Goal: Transaction & Acquisition: Download file/media

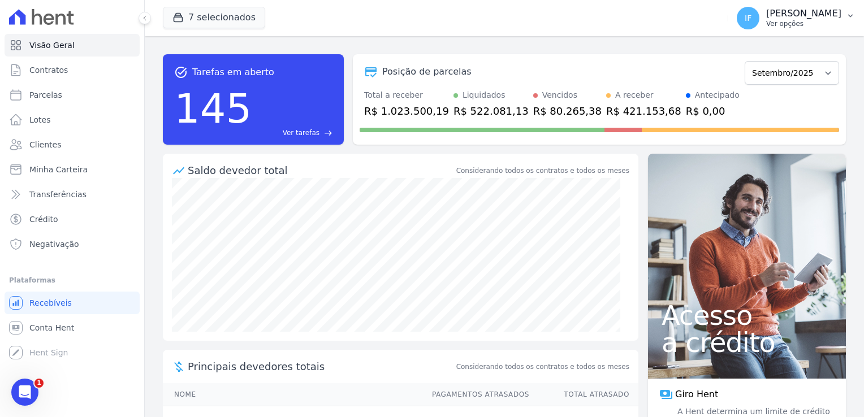
click at [766, 22] on p "Ver opções" at bounding box center [803, 23] width 75 height 9
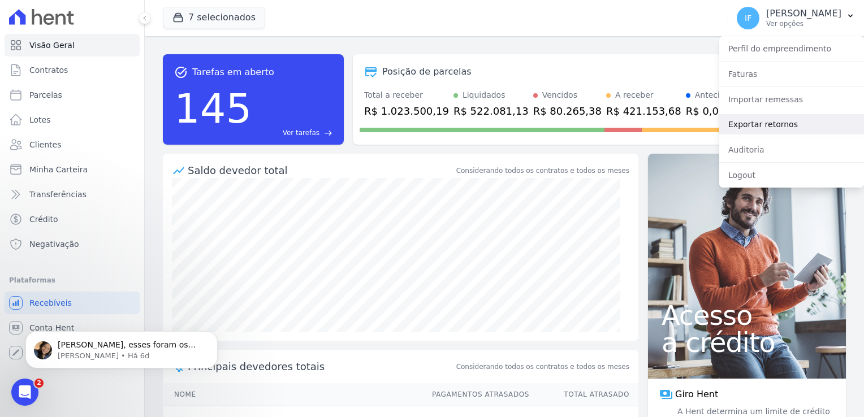
click at [751, 126] on link "Exportar retornos" at bounding box center [791, 124] width 145 height 20
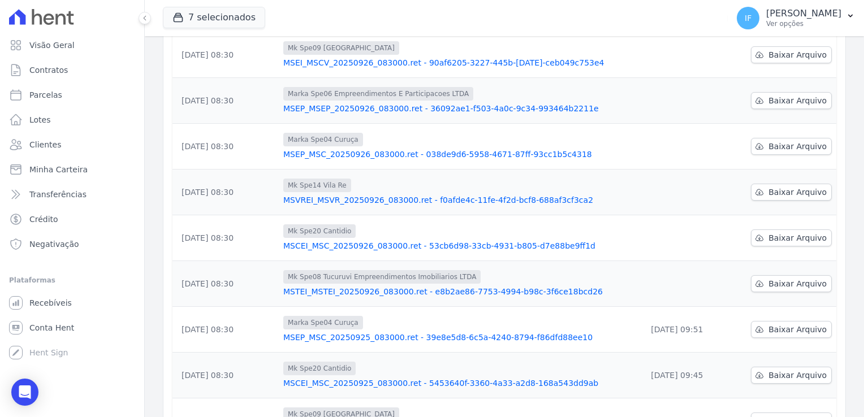
scroll to position [226, 0]
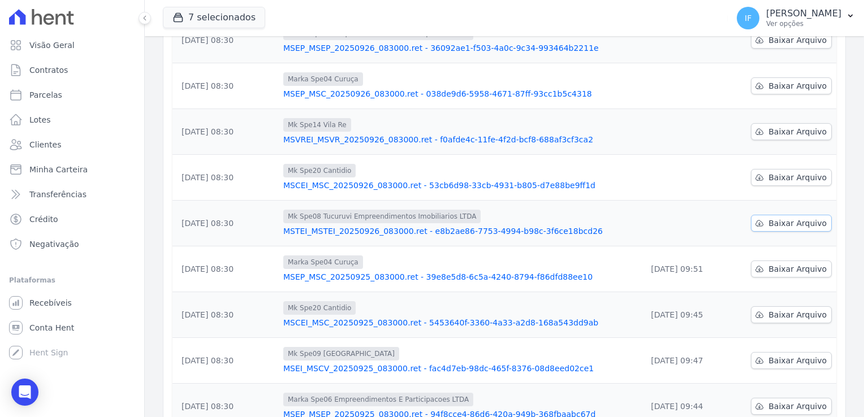
click at [794, 225] on span "Baixar Arquivo" at bounding box center [798, 223] width 58 height 11
click at [787, 180] on span "Baixar Arquivo" at bounding box center [798, 177] width 58 height 11
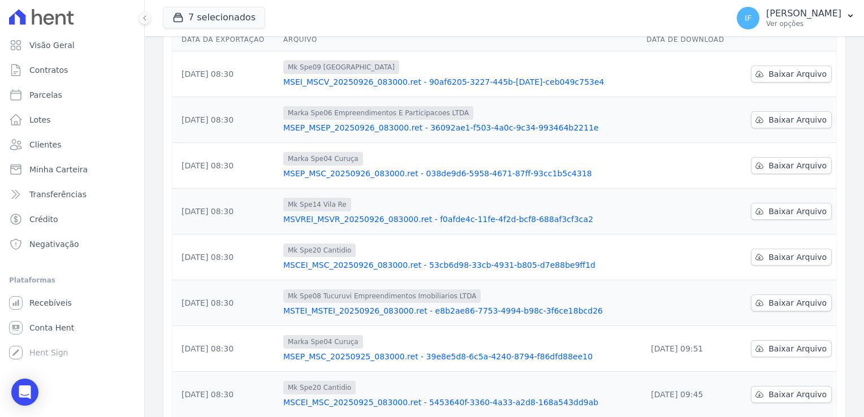
scroll to position [113, 0]
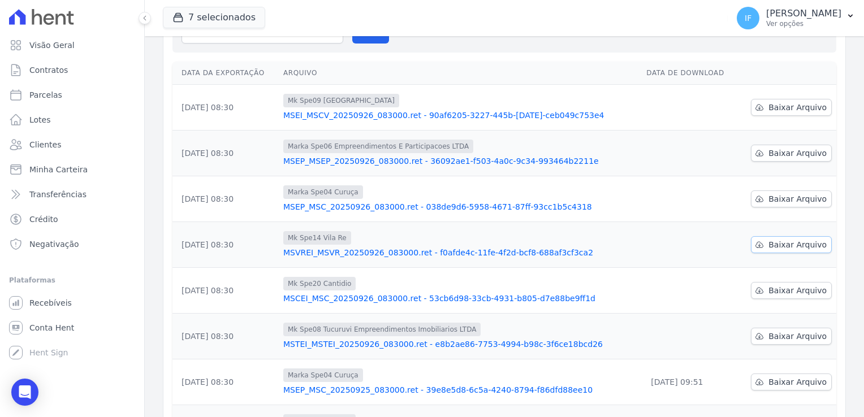
click at [776, 243] on span "Baixar Arquivo" at bounding box center [798, 244] width 58 height 11
click at [779, 198] on span "Baixar Arquivo" at bounding box center [798, 198] width 58 height 11
click at [779, 154] on span "Baixar Arquivo" at bounding box center [798, 153] width 58 height 11
click at [772, 109] on span "Baixar Arquivo" at bounding box center [798, 107] width 58 height 11
